Goal: Book appointment/travel/reservation

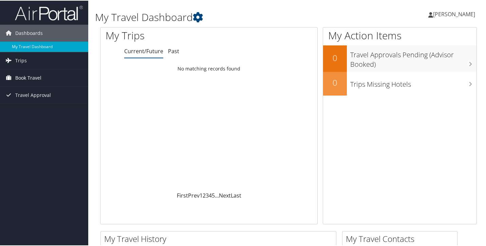
click at [36, 80] on span "Book Travel" at bounding box center [28, 77] width 26 height 17
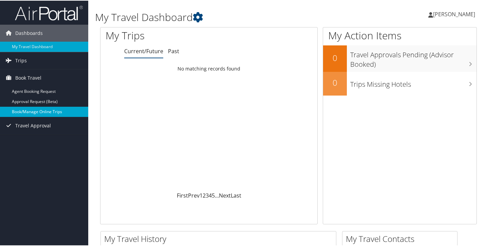
click at [38, 112] on link "Book/Manage Online Trips" at bounding box center [44, 111] width 88 height 10
